Goal: Contribute content

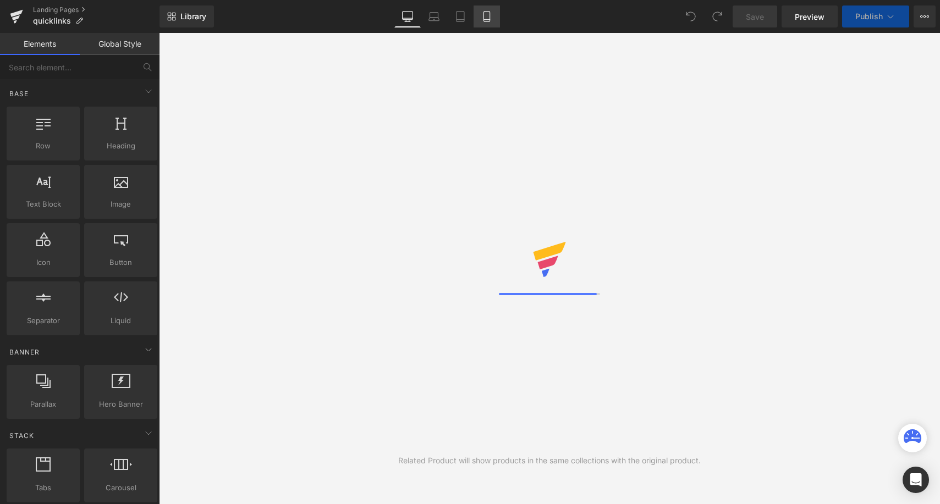
click at [487, 14] on icon at bounding box center [486, 16] width 11 height 11
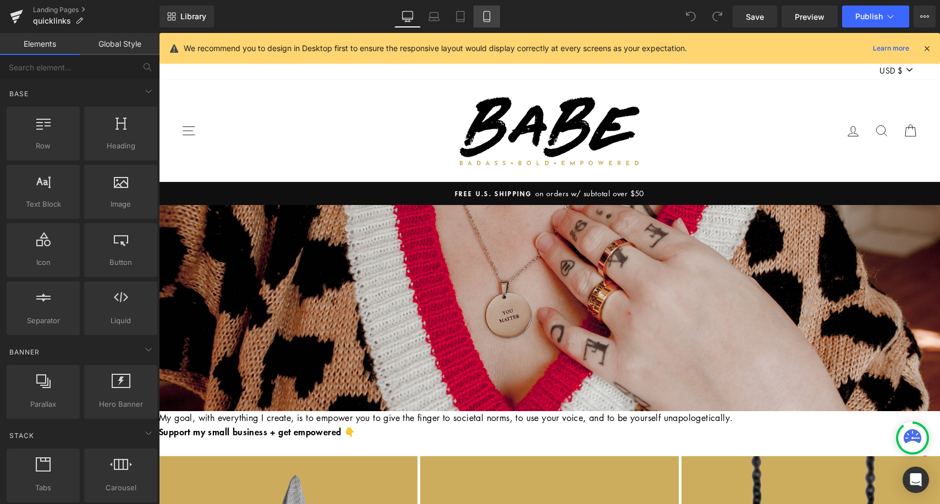
click at [487, 14] on icon at bounding box center [486, 16] width 11 height 11
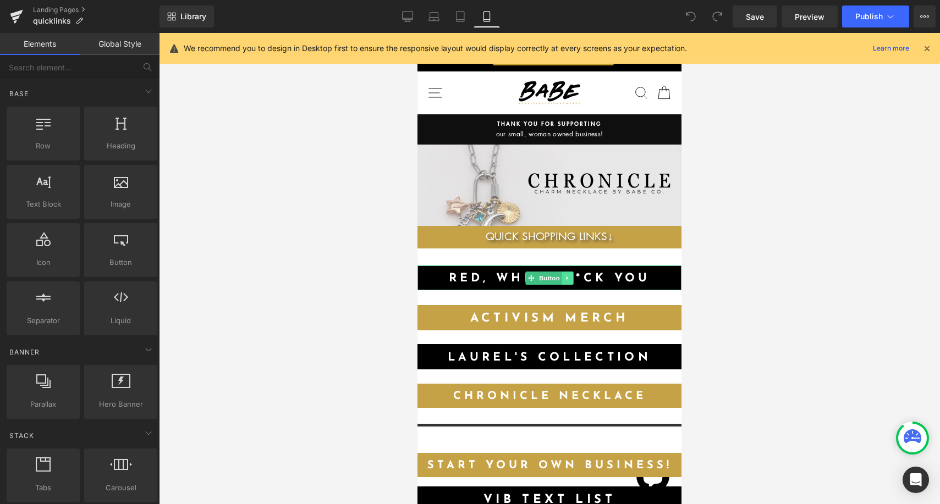
click at [563, 272] on link at bounding box center [568, 278] width 12 height 13
click at [565, 279] on link at bounding box center [562, 278] width 12 height 13
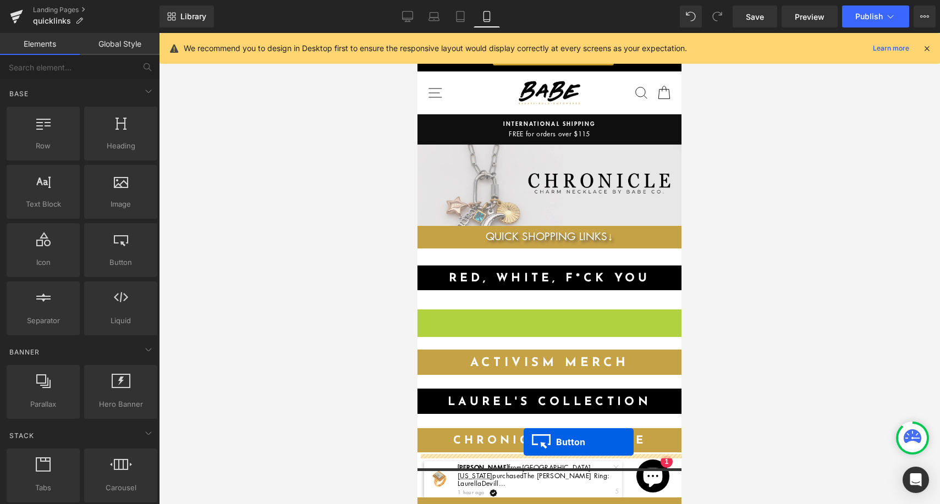
drag, startPoint x: 531, startPoint y: 320, endPoint x: 524, endPoint y: 442, distance: 122.8
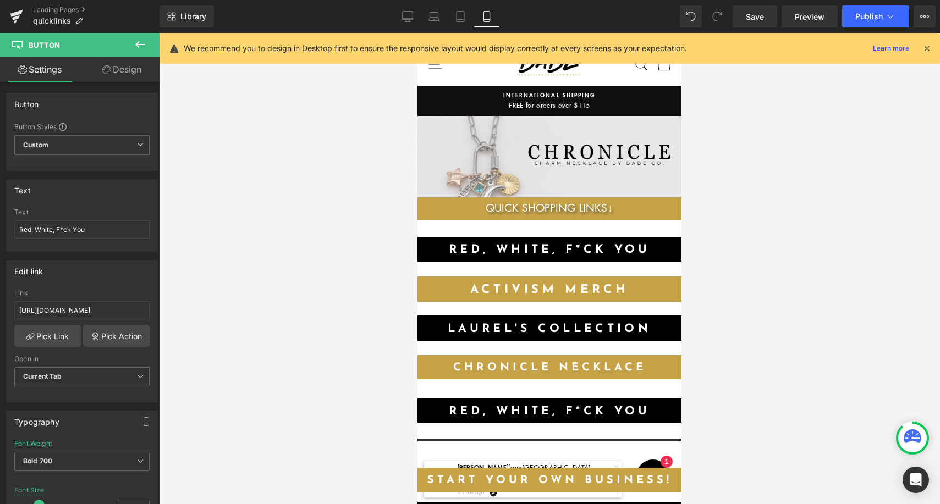
scroll to position [32, 0]
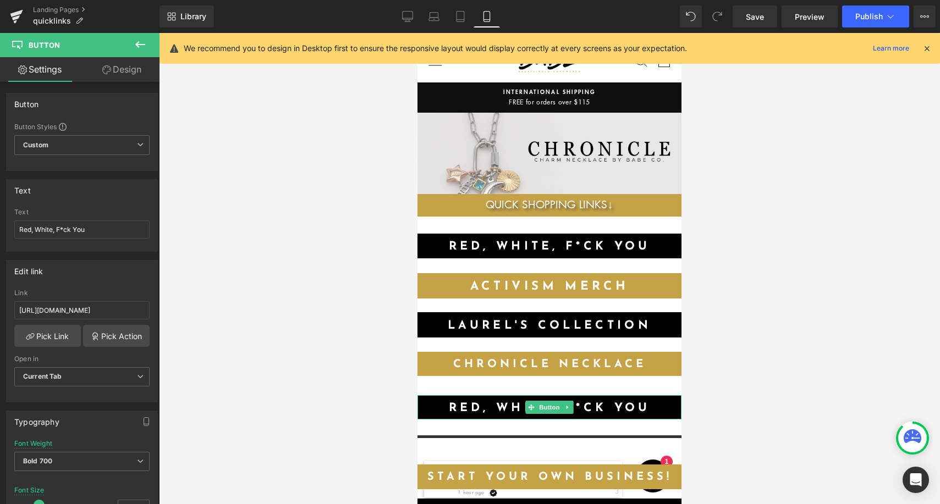
click at [603, 406] on link "Red, White, F*ck You" at bounding box center [549, 407] width 264 height 25
click at [125, 75] on link "Design" at bounding box center [122, 69] width 80 height 25
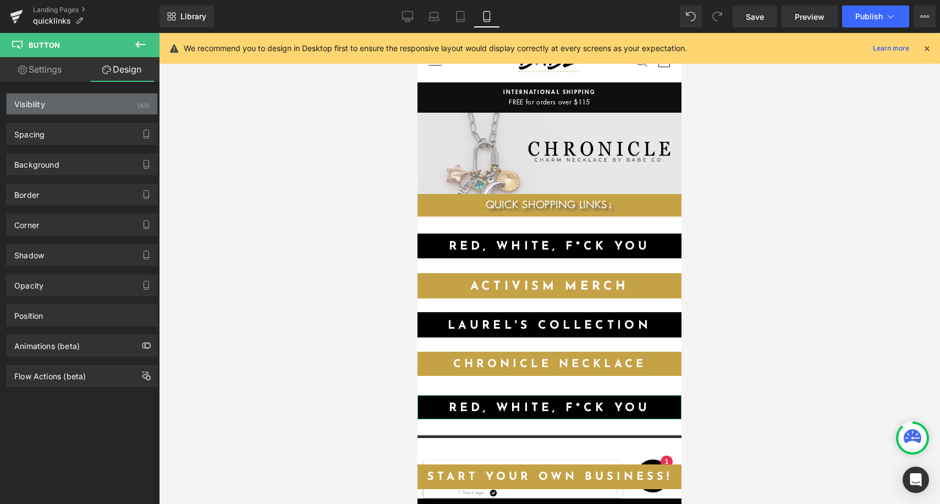
click at [81, 106] on div "Visibility (All)" at bounding box center [82, 103] width 151 height 21
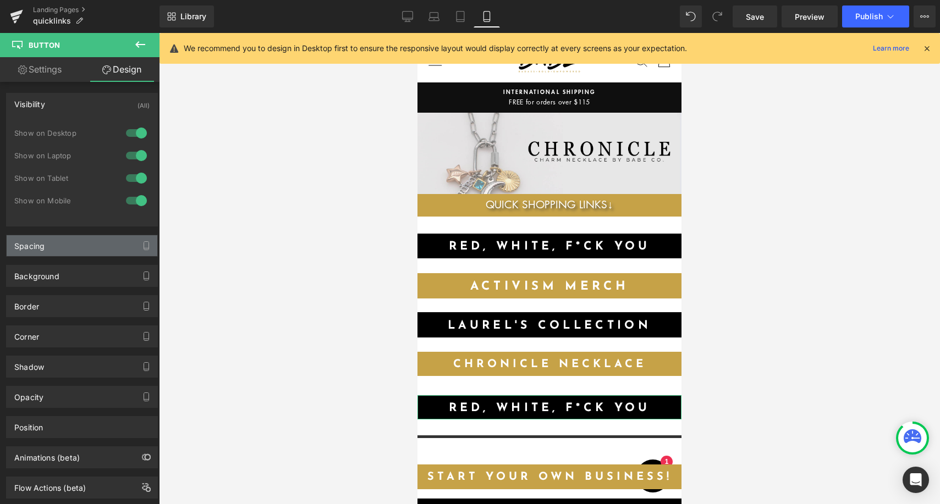
click at [64, 243] on div "Spacing" at bounding box center [82, 245] width 151 height 21
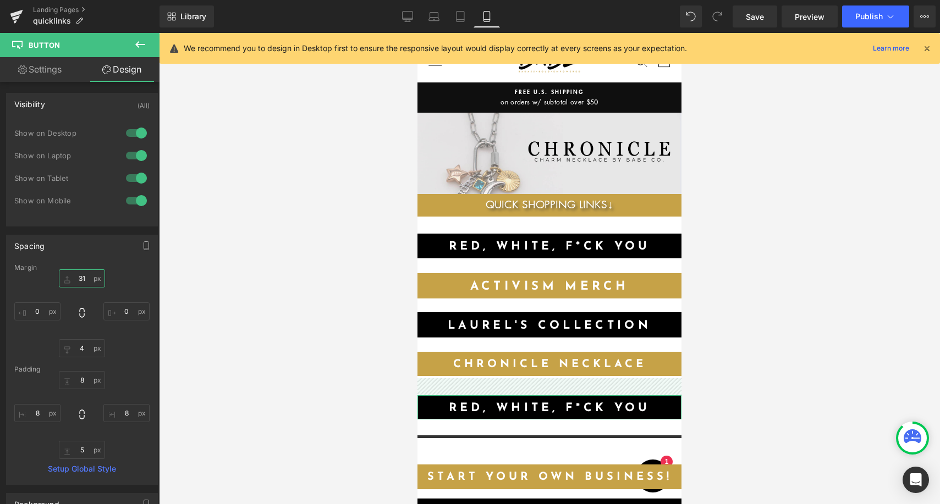
click at [80, 279] on input "31" at bounding box center [82, 278] width 46 height 18
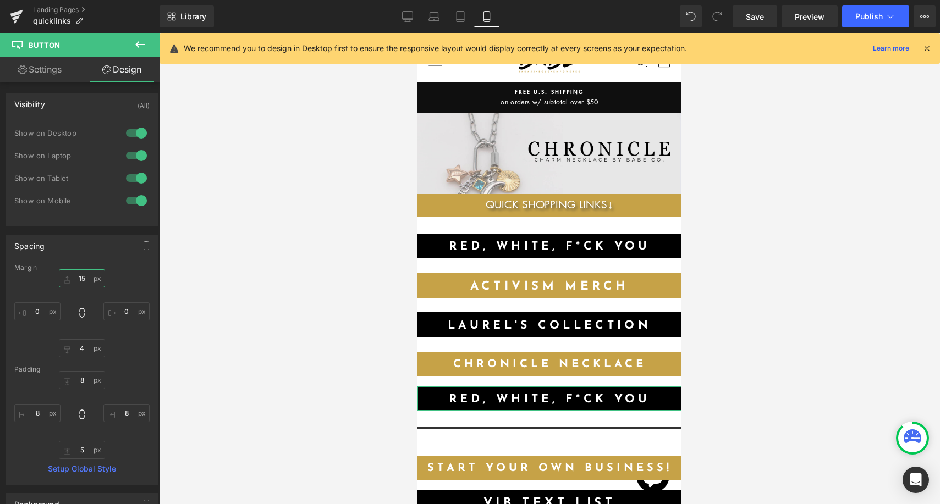
type input "1"
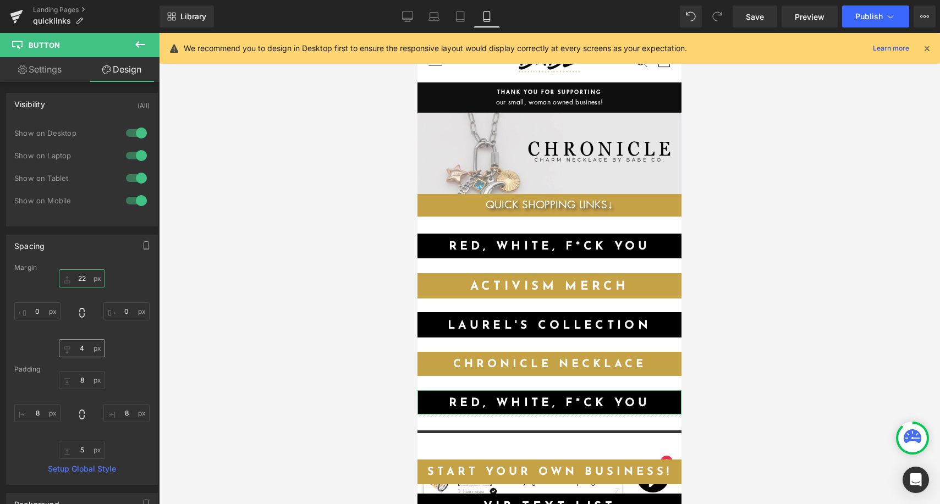
type input "22"
click at [82, 349] on input "4" at bounding box center [82, 348] width 46 height 18
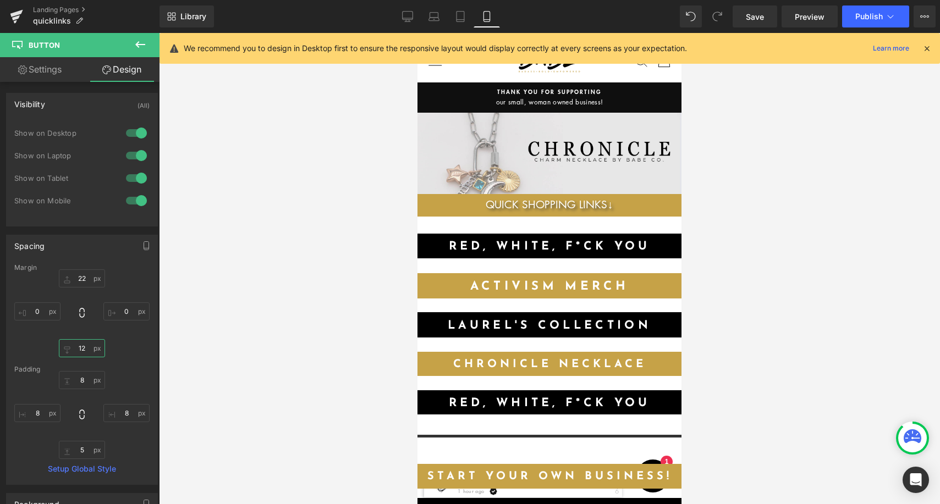
type input "12"
click at [571, 241] on link at bounding box center [574, 246] width 12 height 13
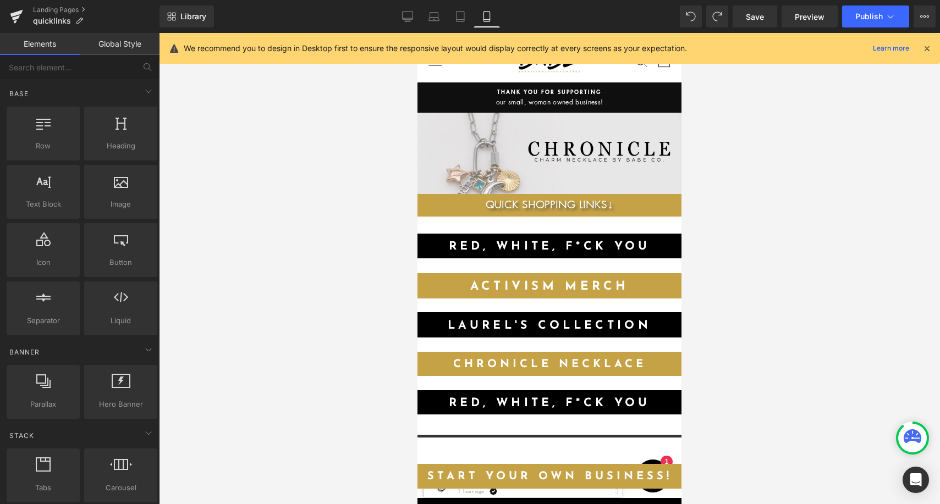
click at [641, 246] on link "Red, White, F*ck You" at bounding box center [549, 246] width 264 height 25
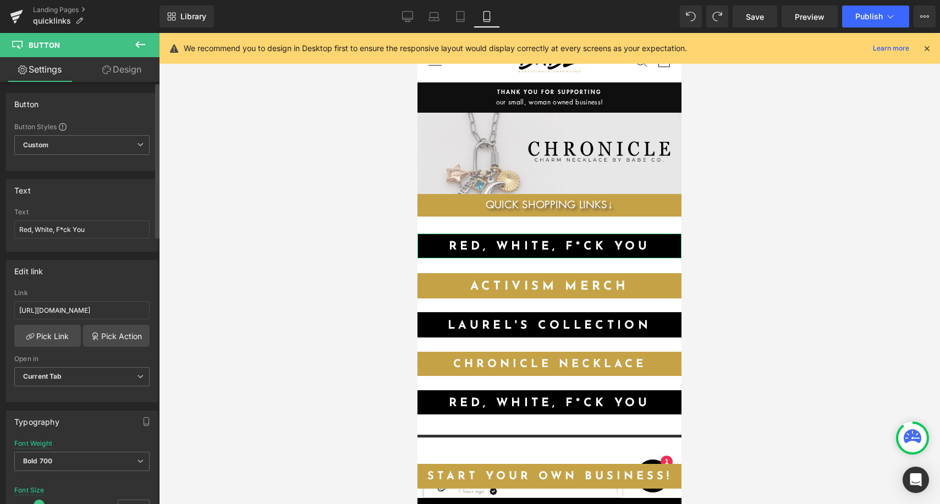
click at [102, 239] on div "Text Red, White, F*ck You" at bounding box center [81, 229] width 135 height 43
click at [102, 229] on input "Red, White, F*ck You" at bounding box center [81, 230] width 135 height 18
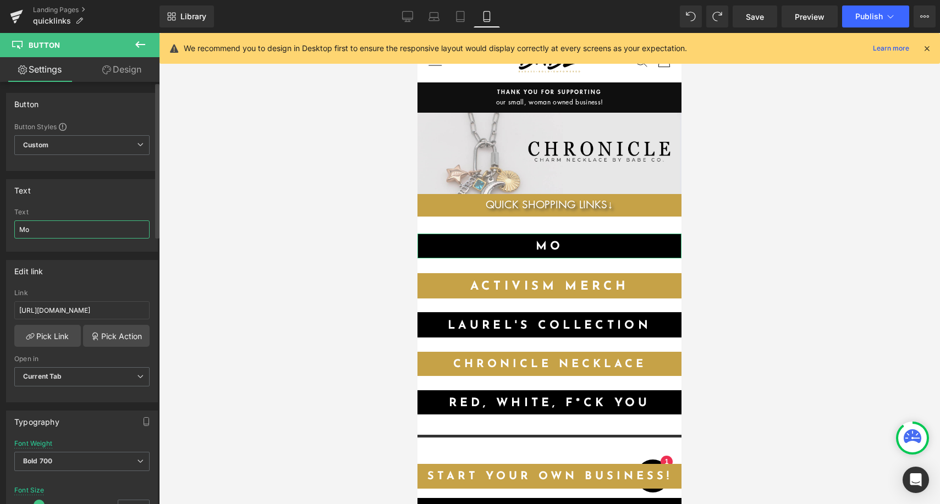
type input "M"
type input "[PERSON_NAME]'s launch!"
click at [122, 309] on input "[URL][DOMAIN_NAME]" at bounding box center [81, 310] width 135 height 18
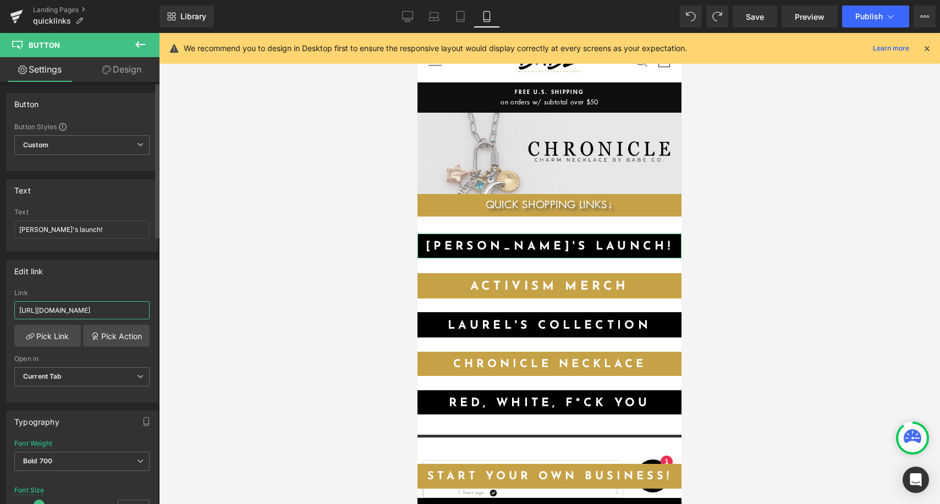
paste input "text"
paste input "[URL][DOMAIN_NAME][PERSON_NAME]"
type input "[URL][DOMAIN_NAME][PERSON_NAME]"
click at [340, 295] on div at bounding box center [549, 268] width 781 height 471
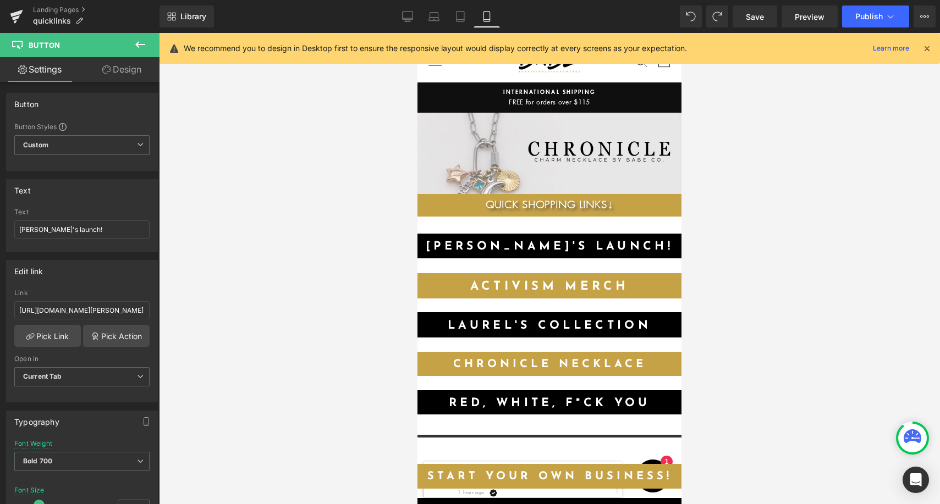
scroll to position [0, 0]
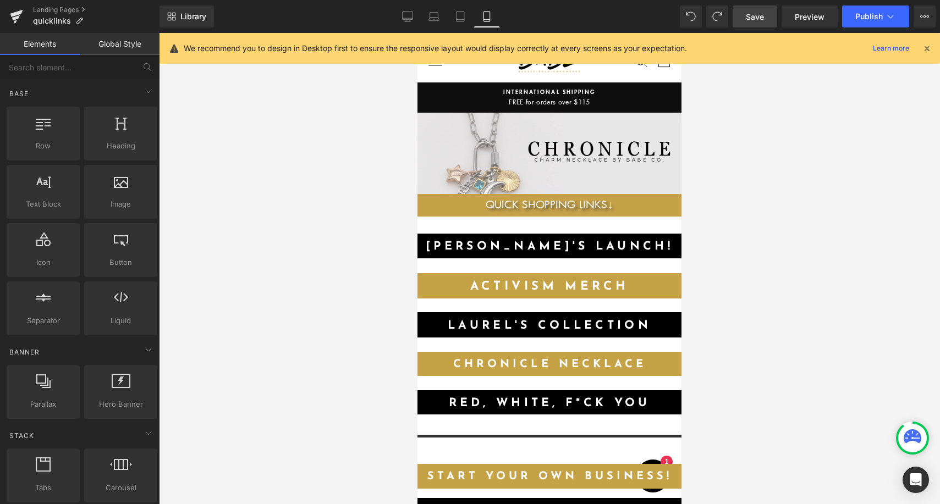
click at [755, 23] on link "Save" at bounding box center [755, 16] width 45 height 22
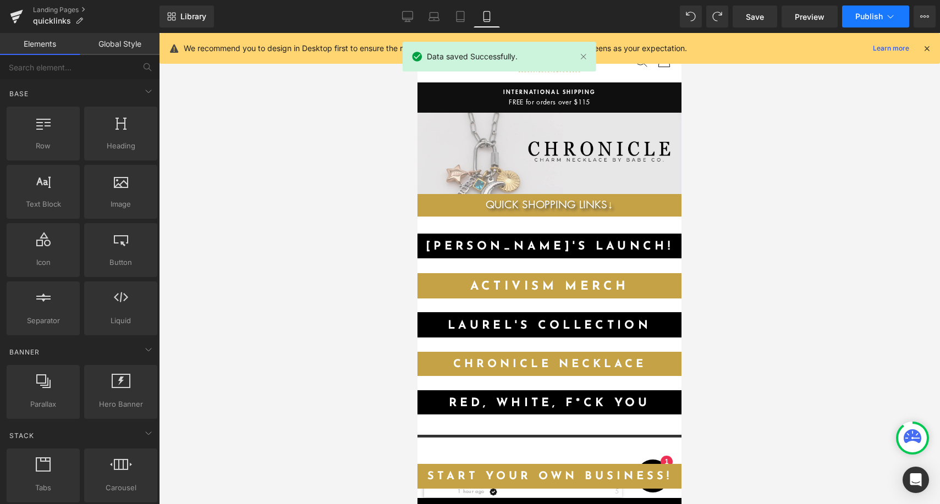
click at [872, 15] on span "Publish" at bounding box center [868, 16] width 27 height 9
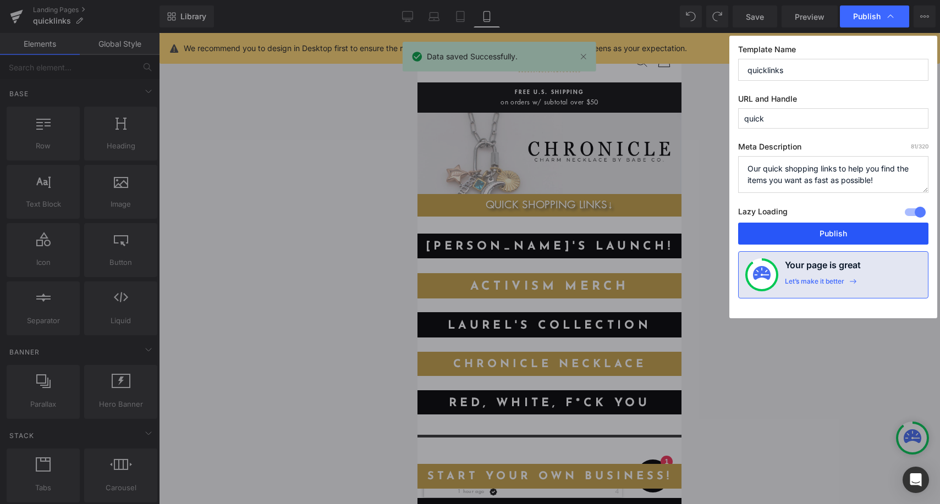
click at [830, 234] on button "Publish" at bounding box center [833, 234] width 190 height 22
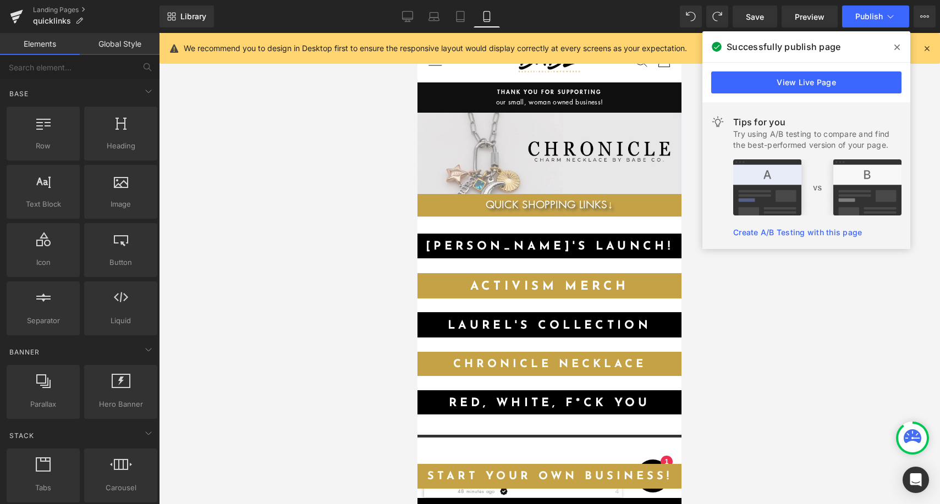
click at [895, 323] on div at bounding box center [549, 268] width 781 height 471
